Goal: Task Accomplishment & Management: Use online tool/utility

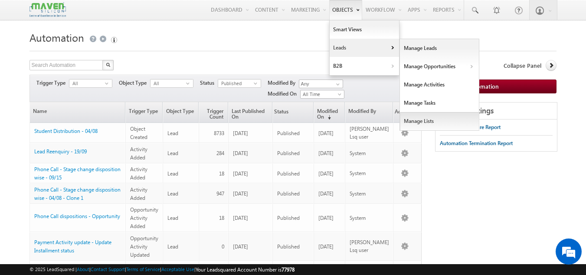
click at [441, 117] on link "Manage Lists" at bounding box center [439, 121] width 79 height 18
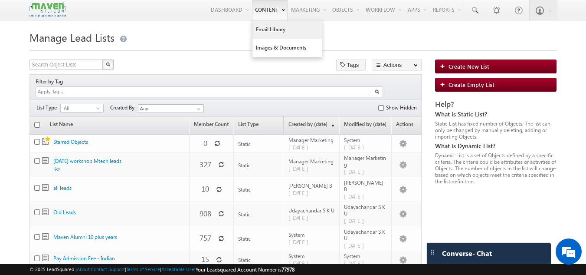
click at [270, 32] on link "Email Library" at bounding box center [287, 29] width 69 height 18
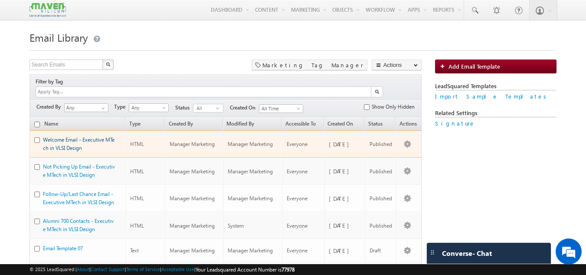
click at [95, 136] on link "Welcome Email - Executive MTech in VLSI Design" at bounding box center [79, 143] width 72 height 15
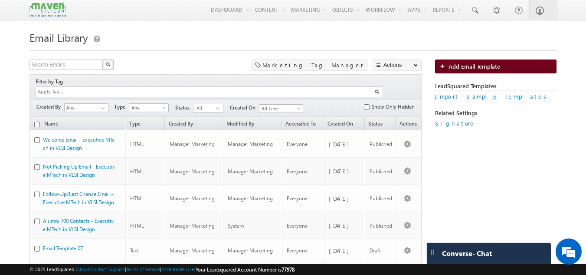
click at [474, 63] on span "Add Email Template" at bounding box center [475, 65] width 52 height 7
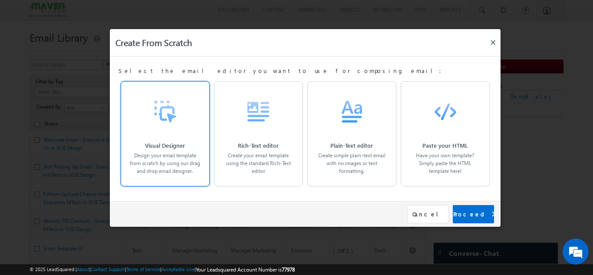
click at [191, 151] on label "Design your email template from scratch by using our drag and drop email design…" at bounding box center [165, 162] width 71 height 23
click at [475, 212] on div "Proceed" at bounding box center [473, 214] width 41 height 18
